Goal: Subscribe to service/newsletter

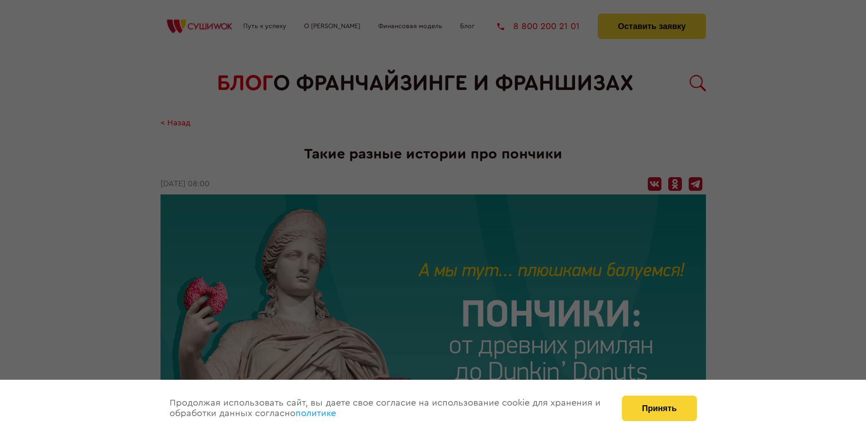
scroll to position [1310, 0]
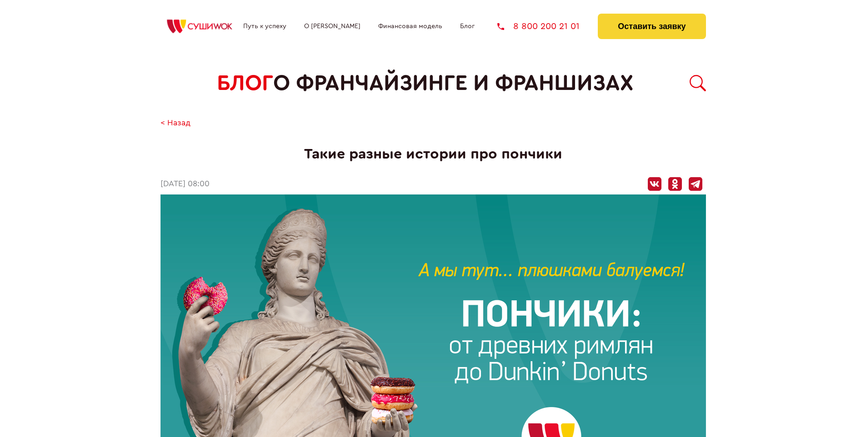
scroll to position [1310, 0]
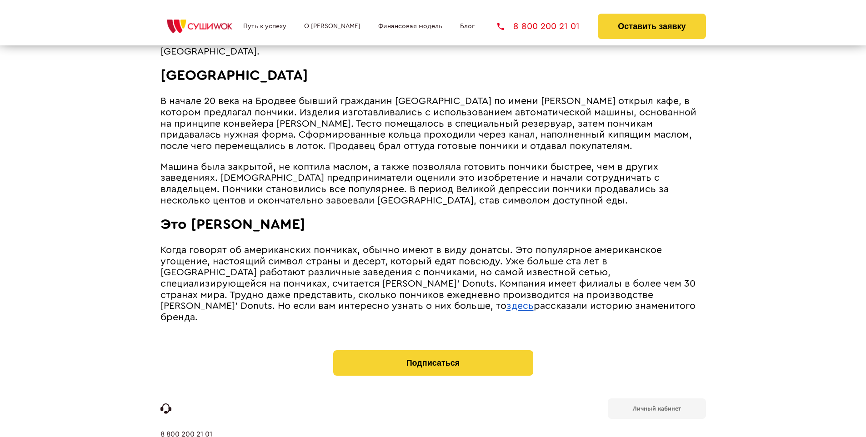
click at [656, 406] on b "Личный кабинет" at bounding box center [657, 409] width 48 height 6
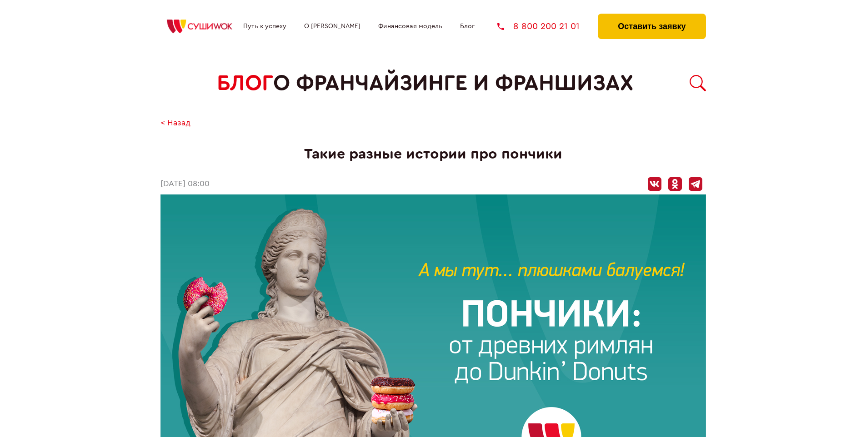
click at [651, 16] on button "Оставить заявку" at bounding box center [652, 26] width 108 height 25
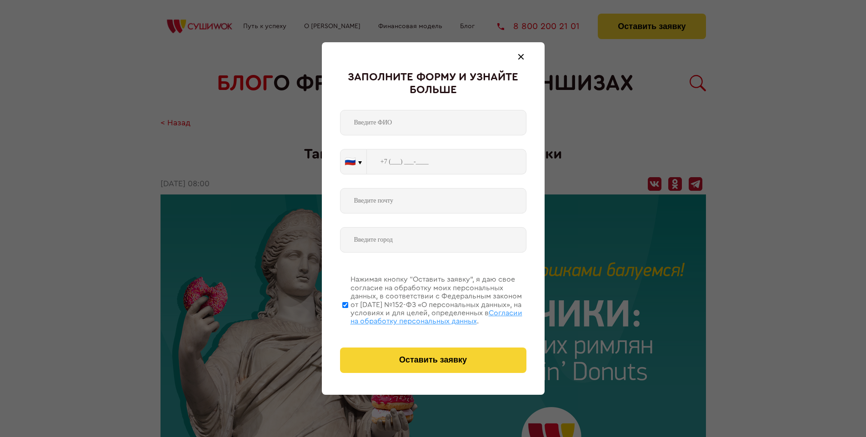
click at [421, 316] on span "Согласии на обработку персональных данных" at bounding box center [436, 317] width 172 height 15
click at [348, 316] on input "Нажимая кнопку “Оставить заявку”, я даю свое согласие на обработку моих персона…" at bounding box center [345, 305] width 6 height 73
checkbox input "false"
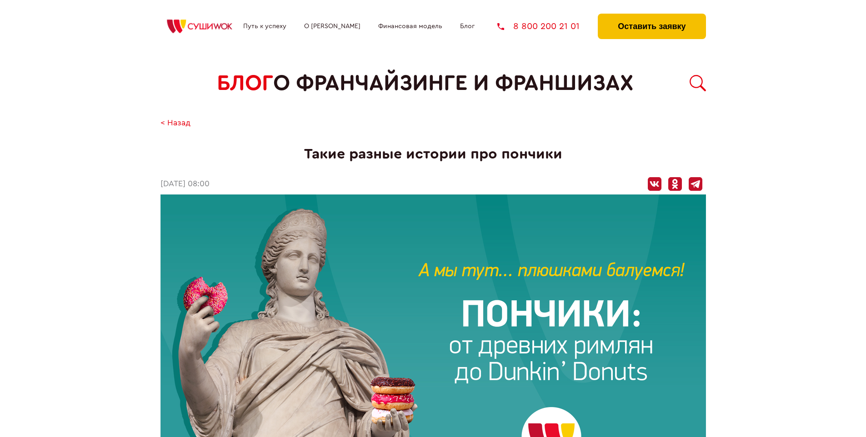
click at [651, 16] on button "Оставить заявку" at bounding box center [652, 26] width 108 height 25
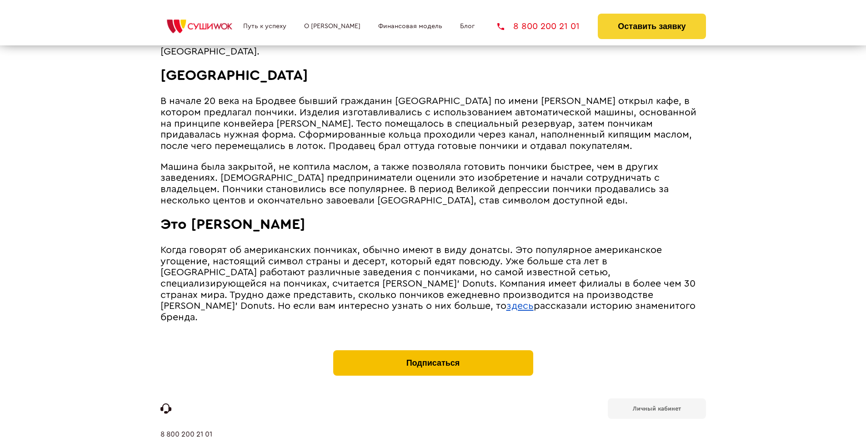
click at [433, 350] on button "Подписаться" at bounding box center [433, 362] width 200 height 25
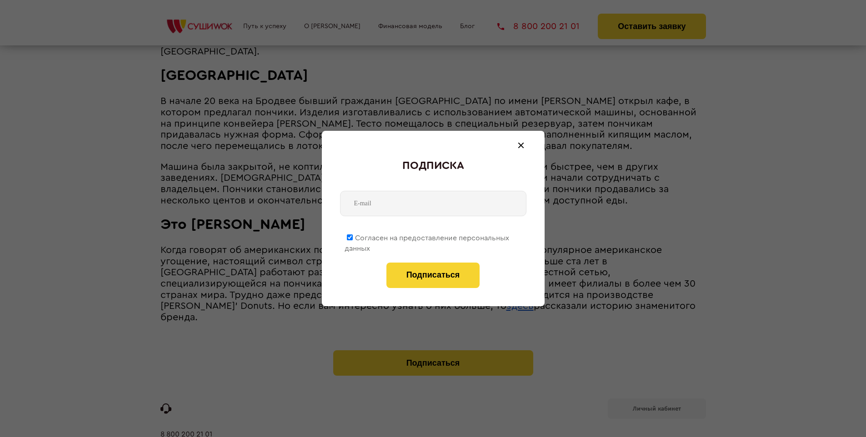
click at [427, 236] on span "Согласен на предоставление персональных данных" at bounding box center [427, 244] width 165 height 18
click at [353, 236] on input "Согласен на предоставление персональных данных" at bounding box center [350, 238] width 6 height 6
checkbox input "false"
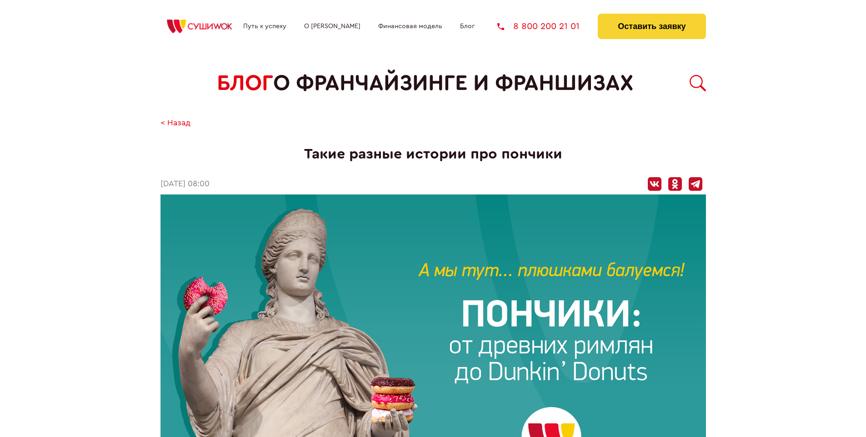
scroll to position [1310, 0]
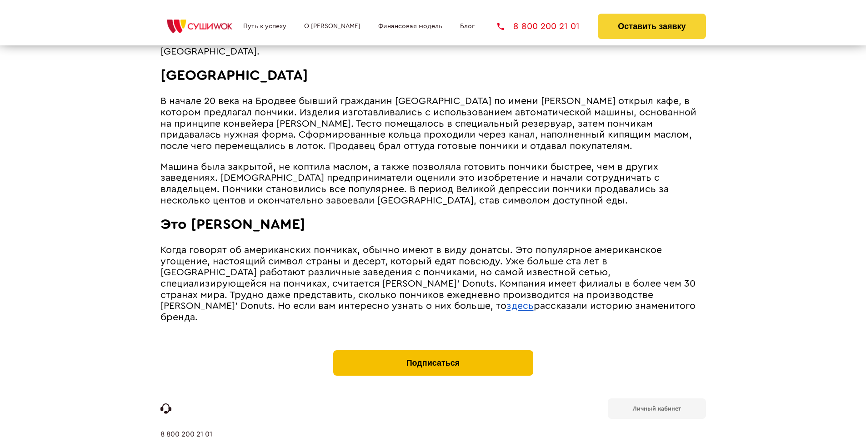
click at [433, 350] on button "Подписаться" at bounding box center [433, 362] width 200 height 25
